Goal: Navigation & Orientation: Understand site structure

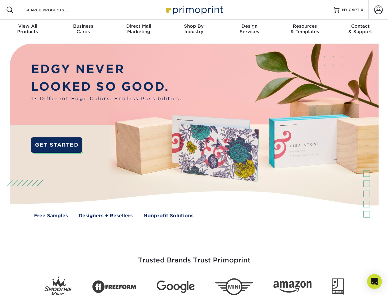
click at [194, 148] on img at bounding box center [194, 135] width 384 height 192
click at [10, 10] on span at bounding box center [9, 9] width 7 height 7
click at [378, 10] on span at bounding box center [378, 10] width 9 height 9
click at [28, 30] on div "View All Products" at bounding box center [27, 28] width 55 height 11
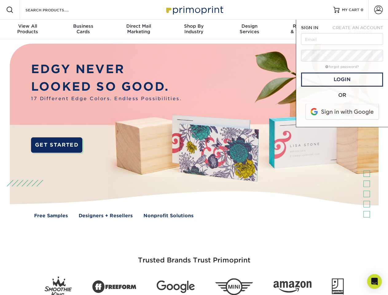
click at [83, 30] on div "Business Cards" at bounding box center [82, 28] width 55 height 11
click at [139, 30] on div "Direct Mail Marketing" at bounding box center [138, 28] width 55 height 11
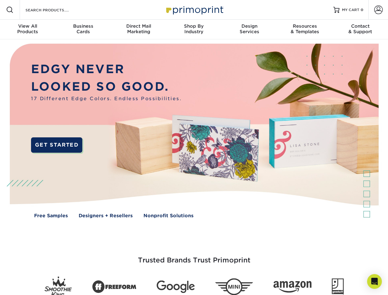
click at [194, 30] on div "Shop By Industry" at bounding box center [193, 28] width 55 height 11
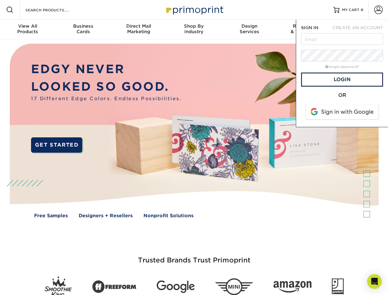
click at [250, 30] on div "Design Services" at bounding box center [249, 28] width 55 height 11
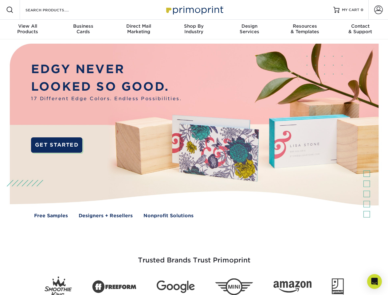
click at [305, 30] on span "SIGN IN" at bounding box center [309, 27] width 17 height 5
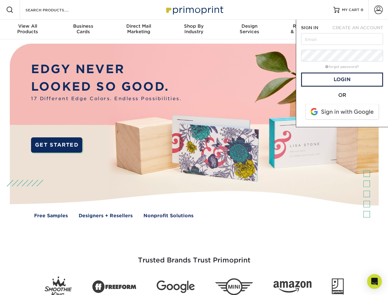
click at [361, 30] on div "Contact & Support" at bounding box center [360, 28] width 55 height 11
